Goal: Check status

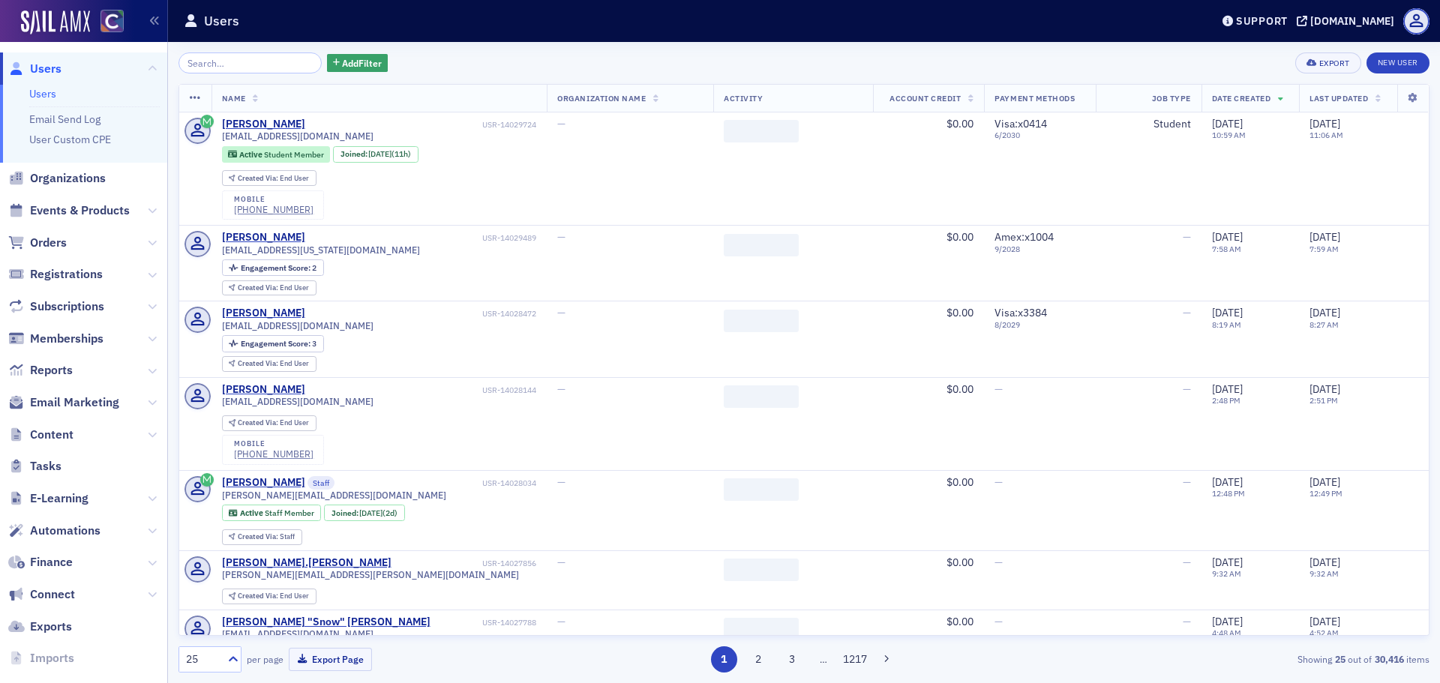
click at [46, 238] on span "Orders" at bounding box center [48, 243] width 37 height 16
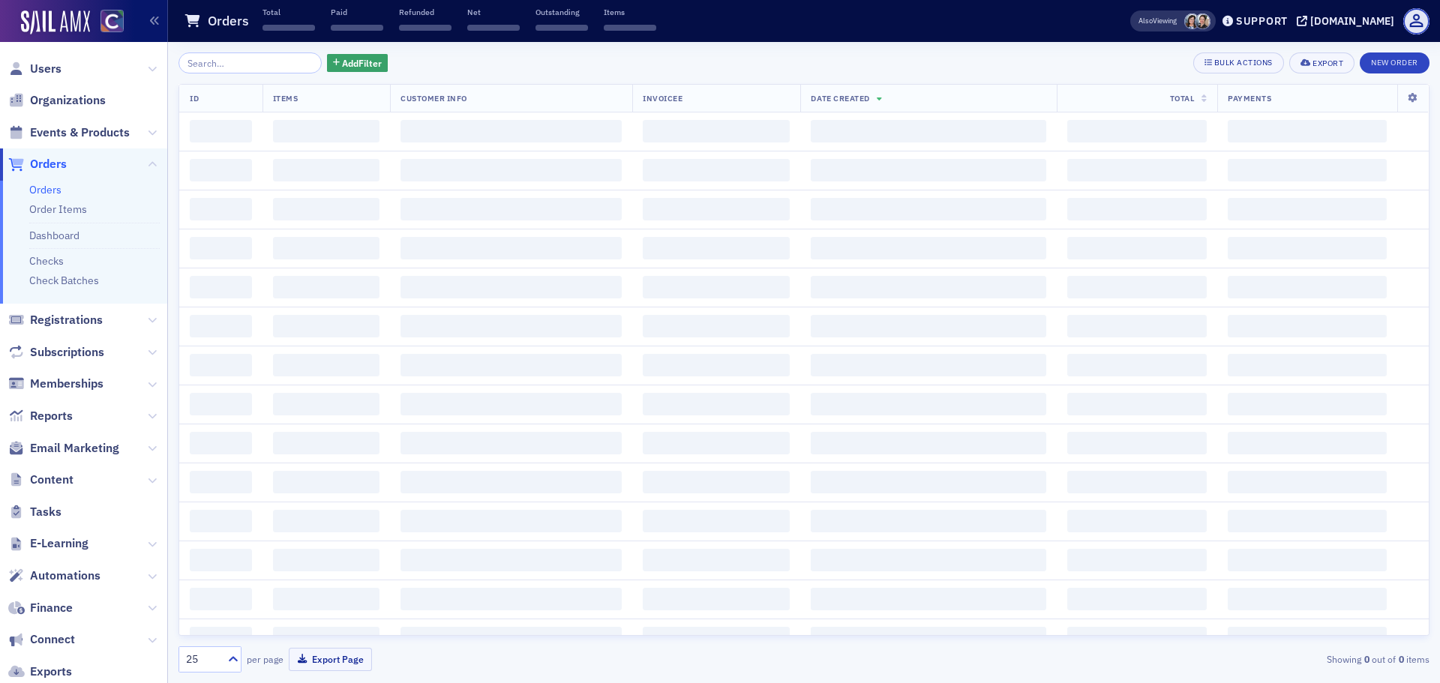
click at [249, 63] on input "search" at bounding box center [249, 62] width 143 height 21
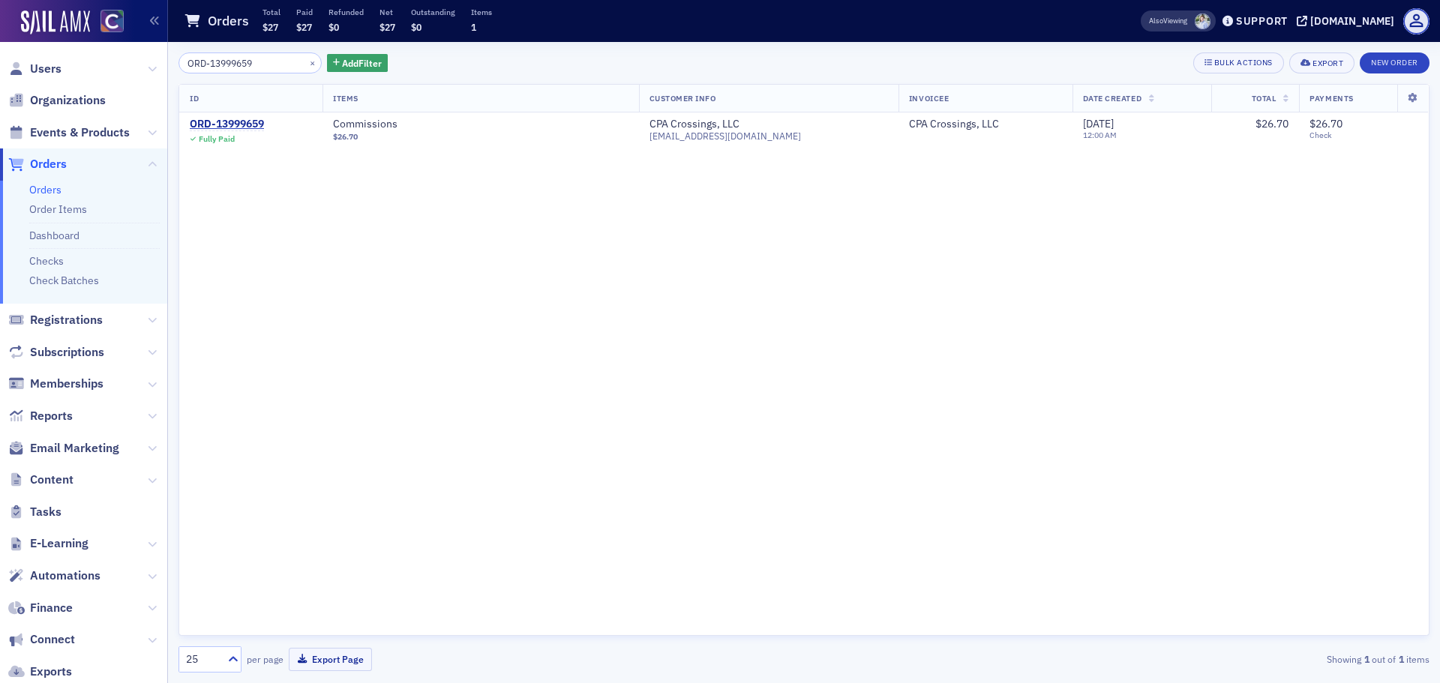
type input "ORD-13999659"
